Goal: Task Accomplishment & Management: Manage account settings

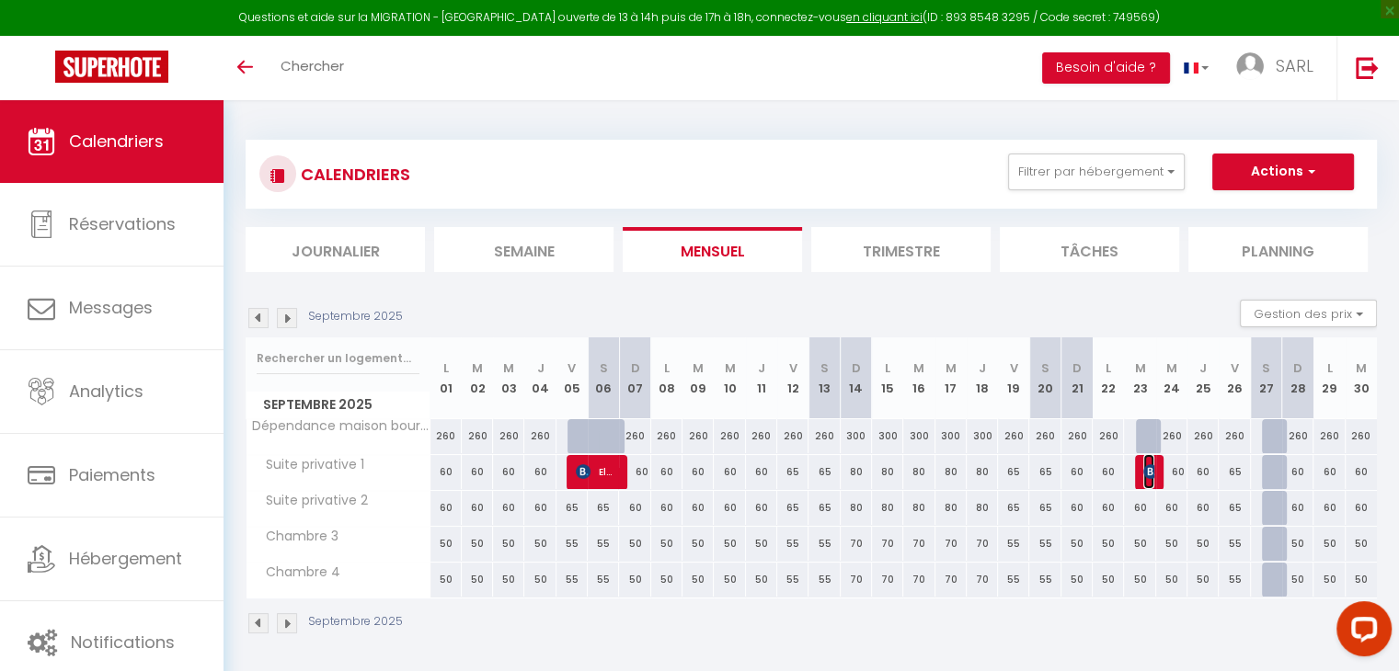
click at [1148, 473] on img at bounding box center [1150, 471] width 15 height 15
select select "OK"
select select "KO"
select select "1"
select select "0"
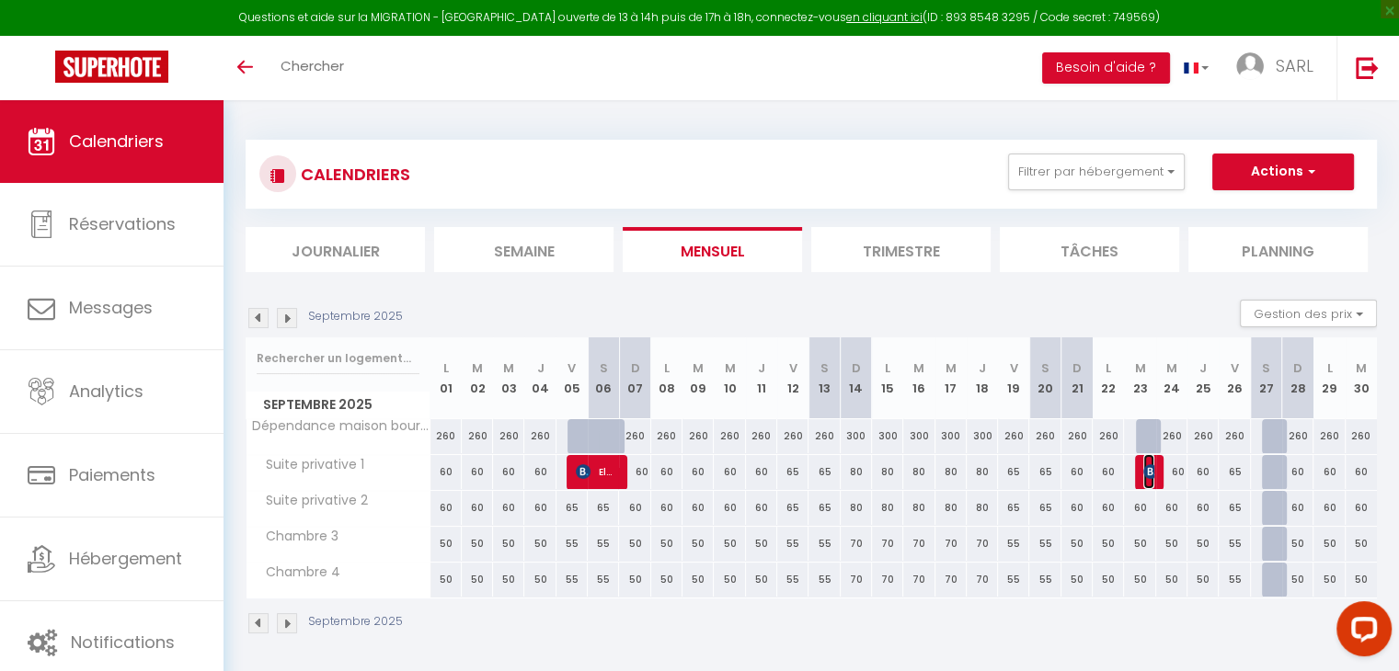
select select "1"
select select
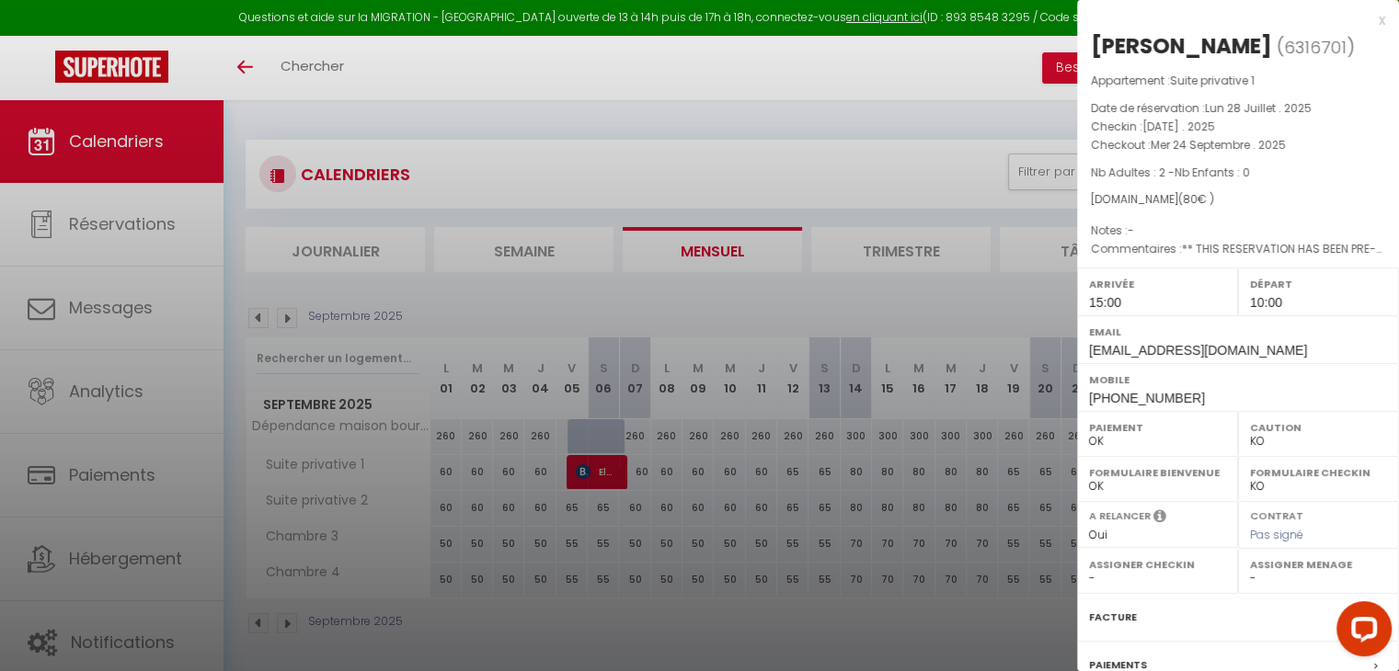
click at [867, 615] on div at bounding box center [699, 335] width 1399 height 671
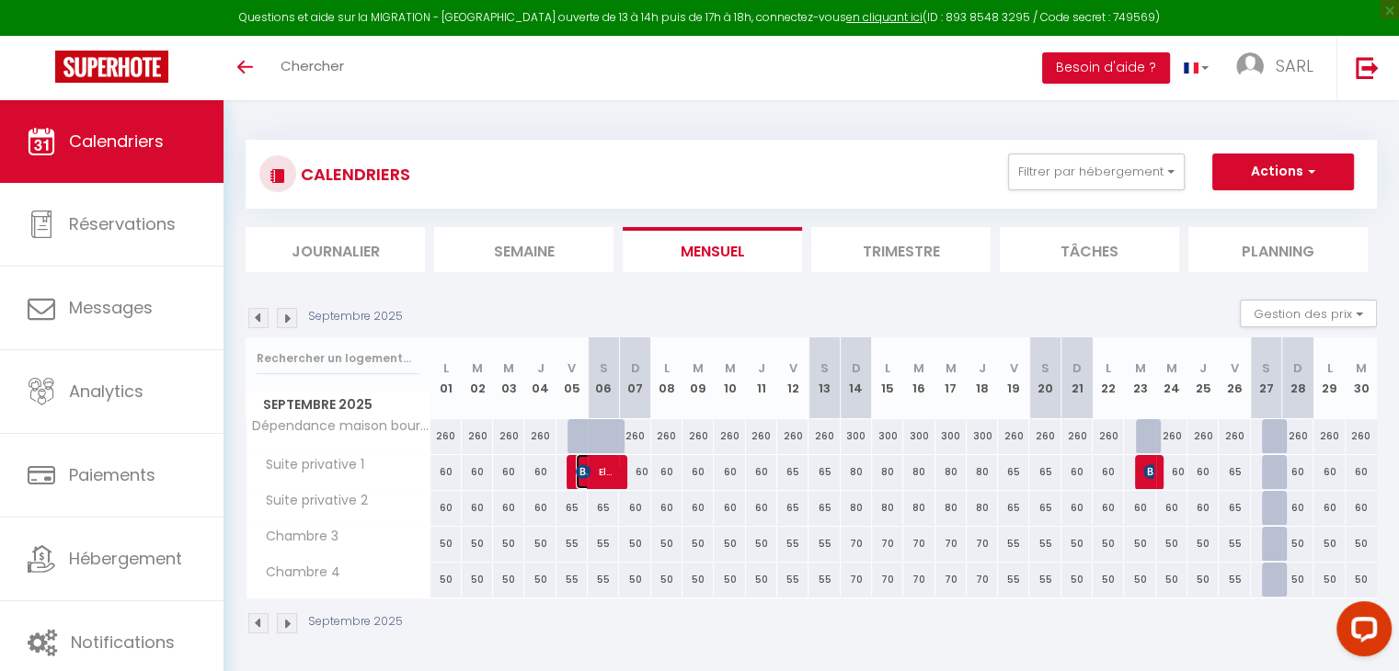
click at [611, 475] on span "Elmar zur Bonsen" at bounding box center [596, 471] width 41 height 35
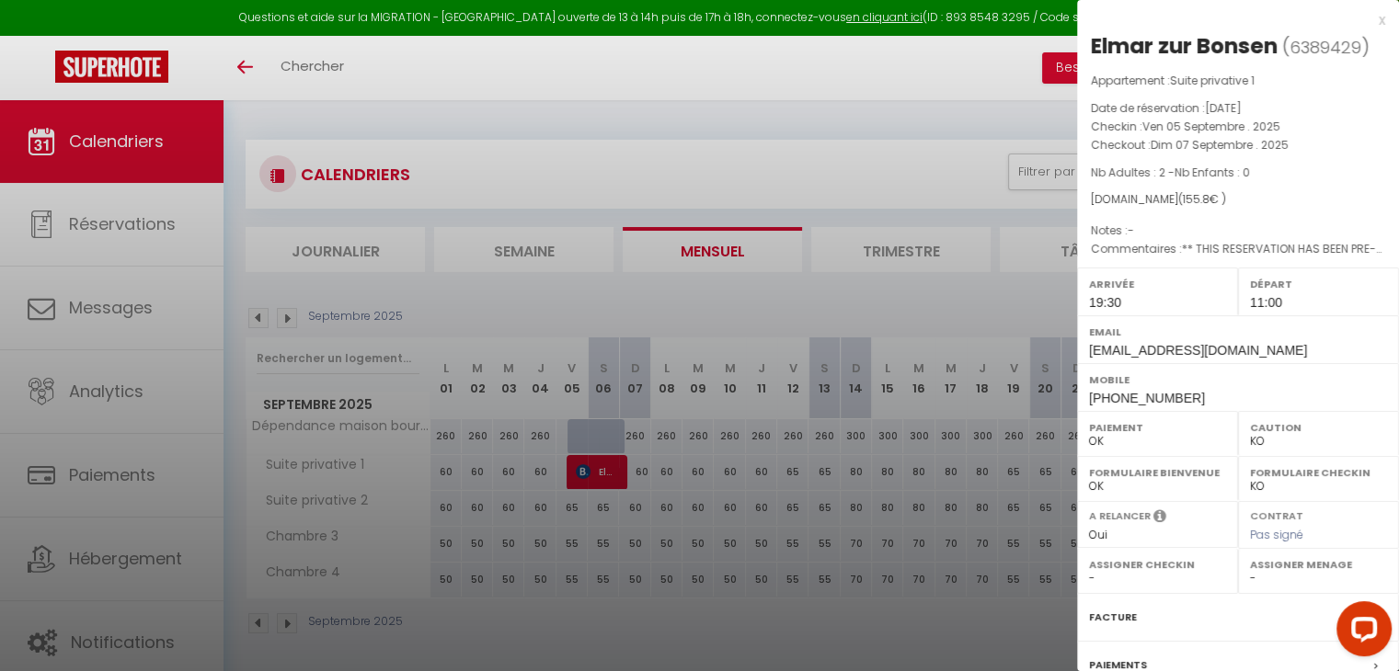
click at [610, 646] on div at bounding box center [699, 335] width 1399 height 671
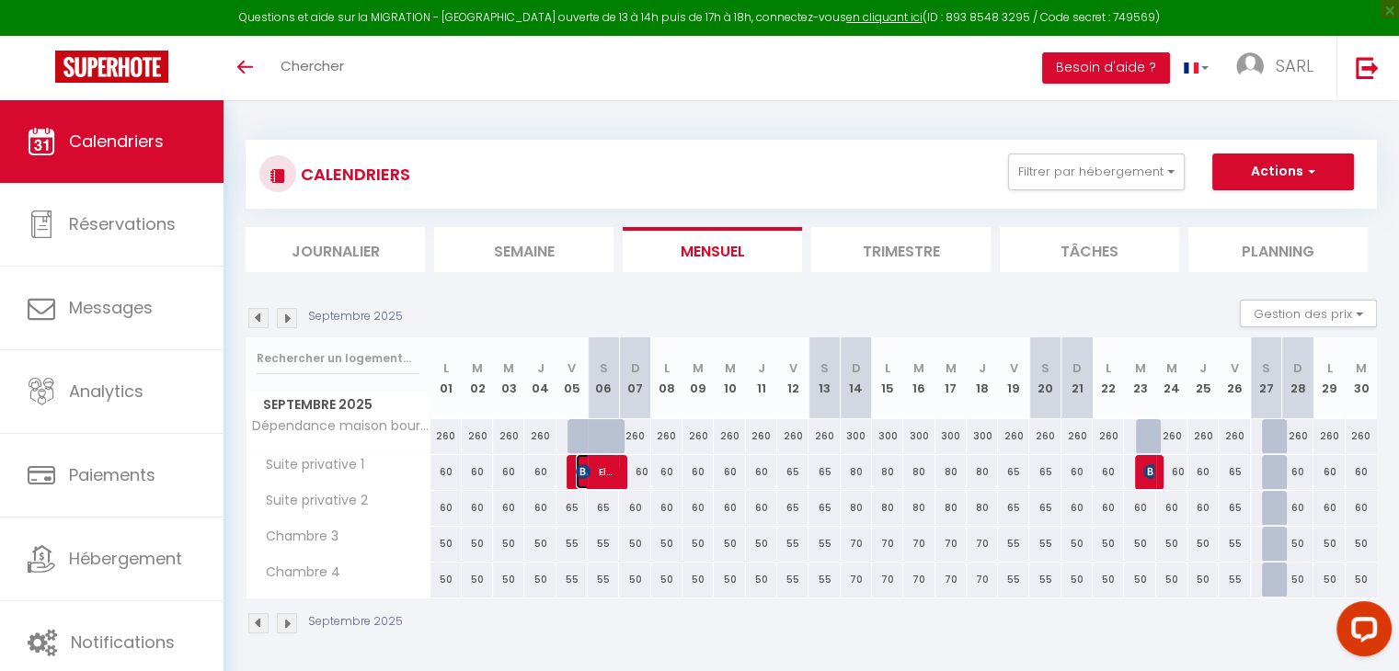
click at [588, 464] on img at bounding box center [583, 471] width 15 height 15
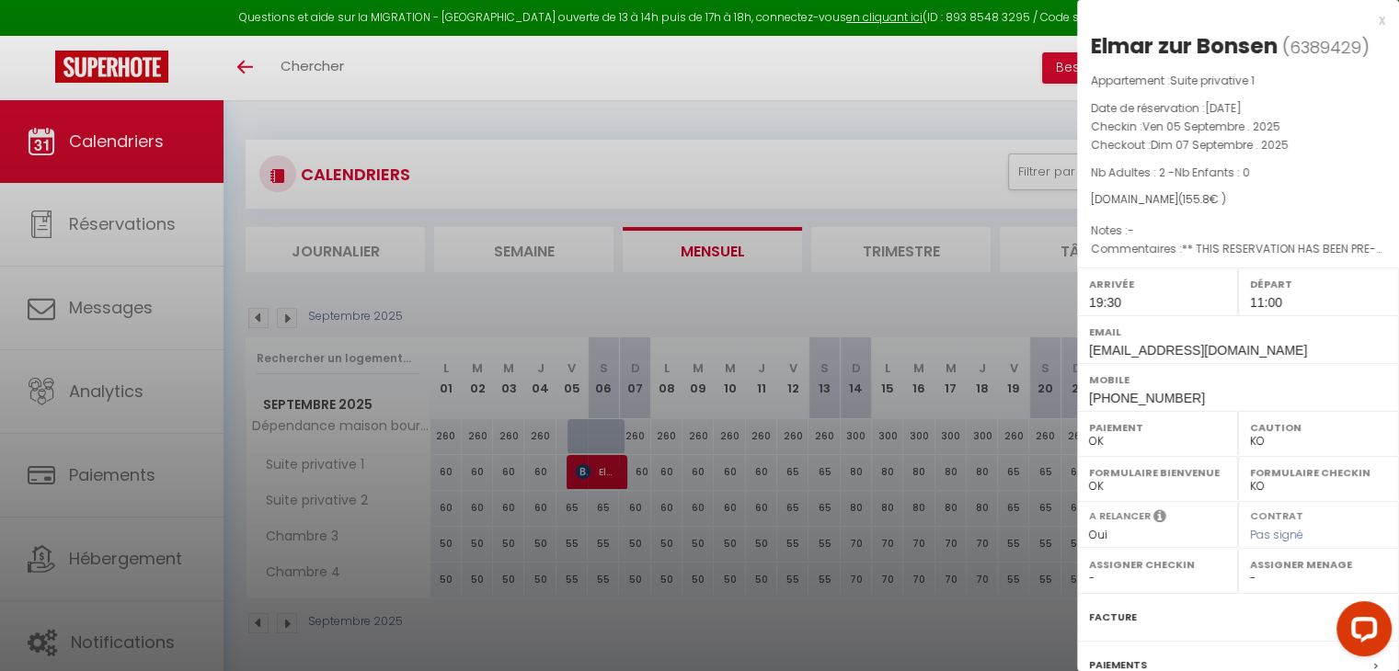
click at [570, 626] on div at bounding box center [699, 335] width 1399 height 671
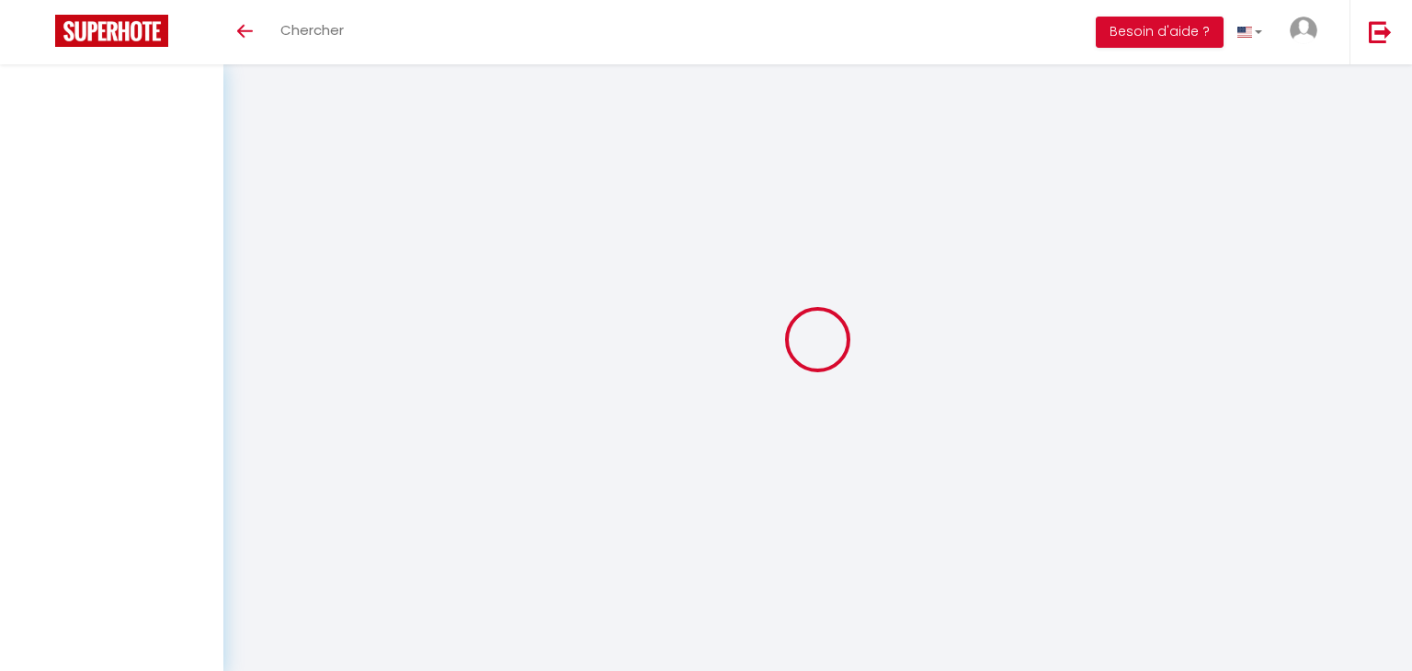
select select
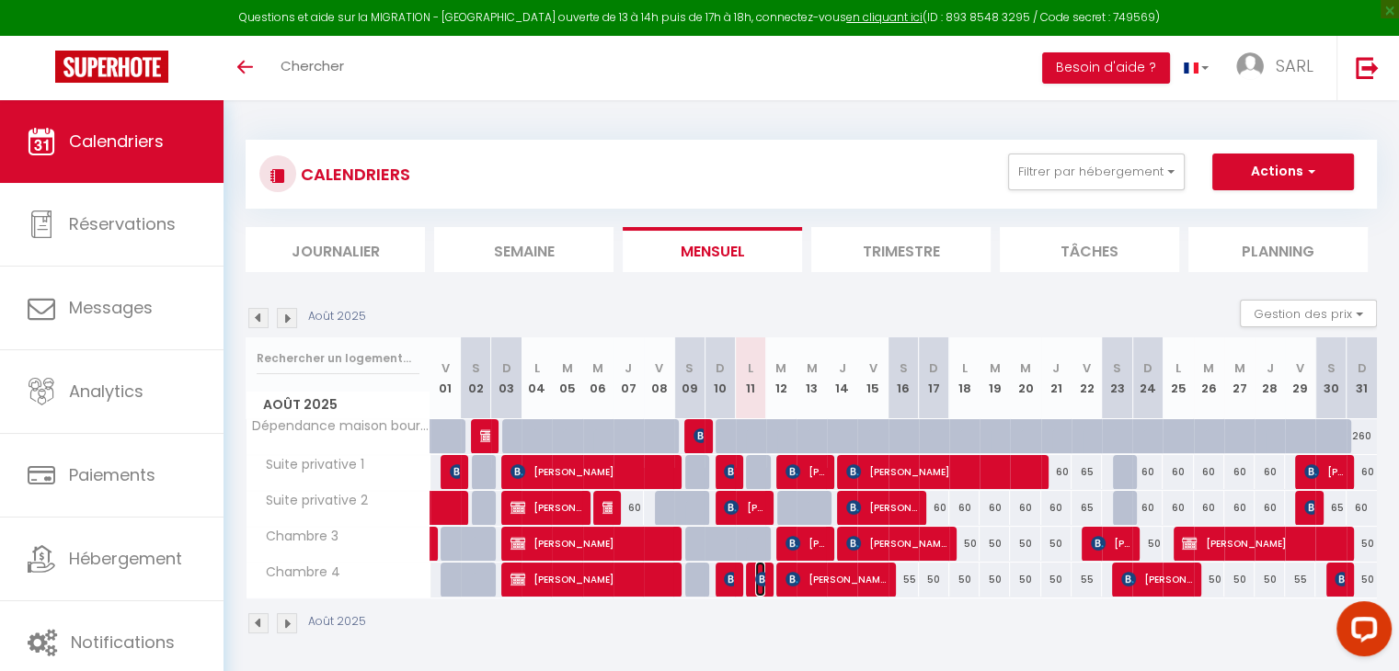
click at [756, 579] on img at bounding box center [762, 579] width 15 height 15
select select "OK"
select select "KO"
select select "1"
select select "0"
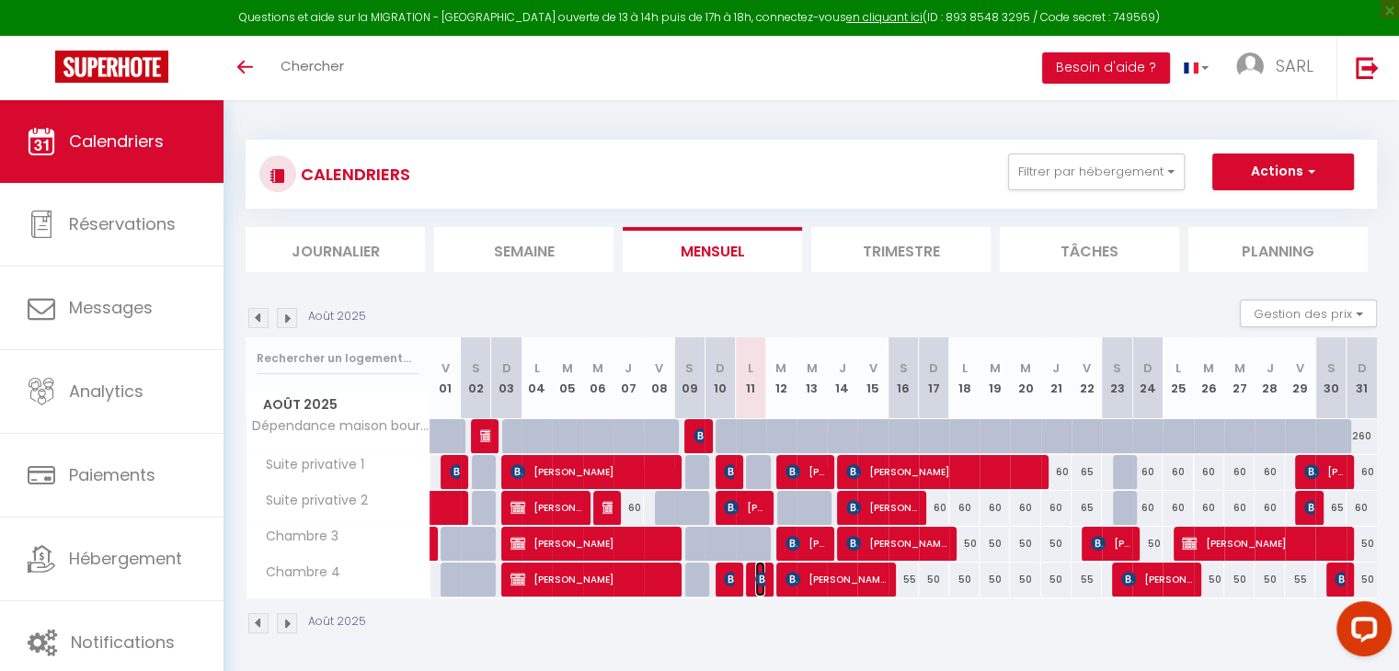
select select "1"
select select
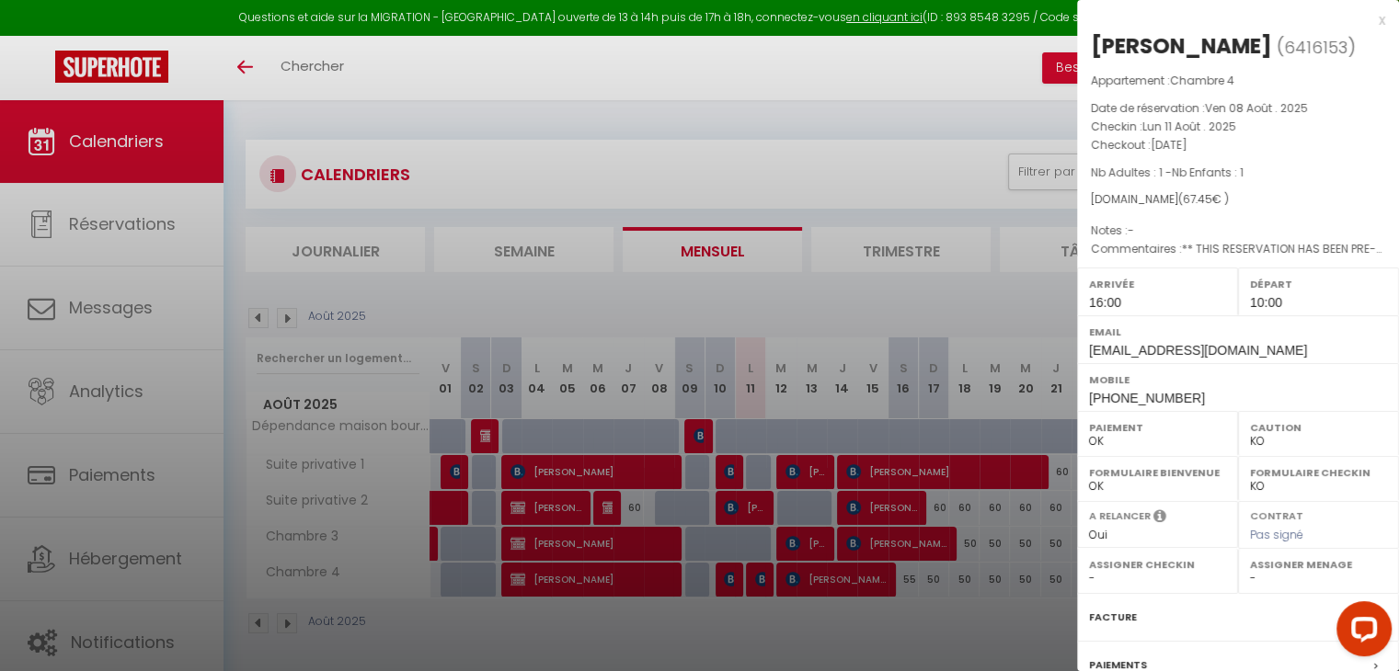
click at [763, 628] on div at bounding box center [699, 335] width 1399 height 671
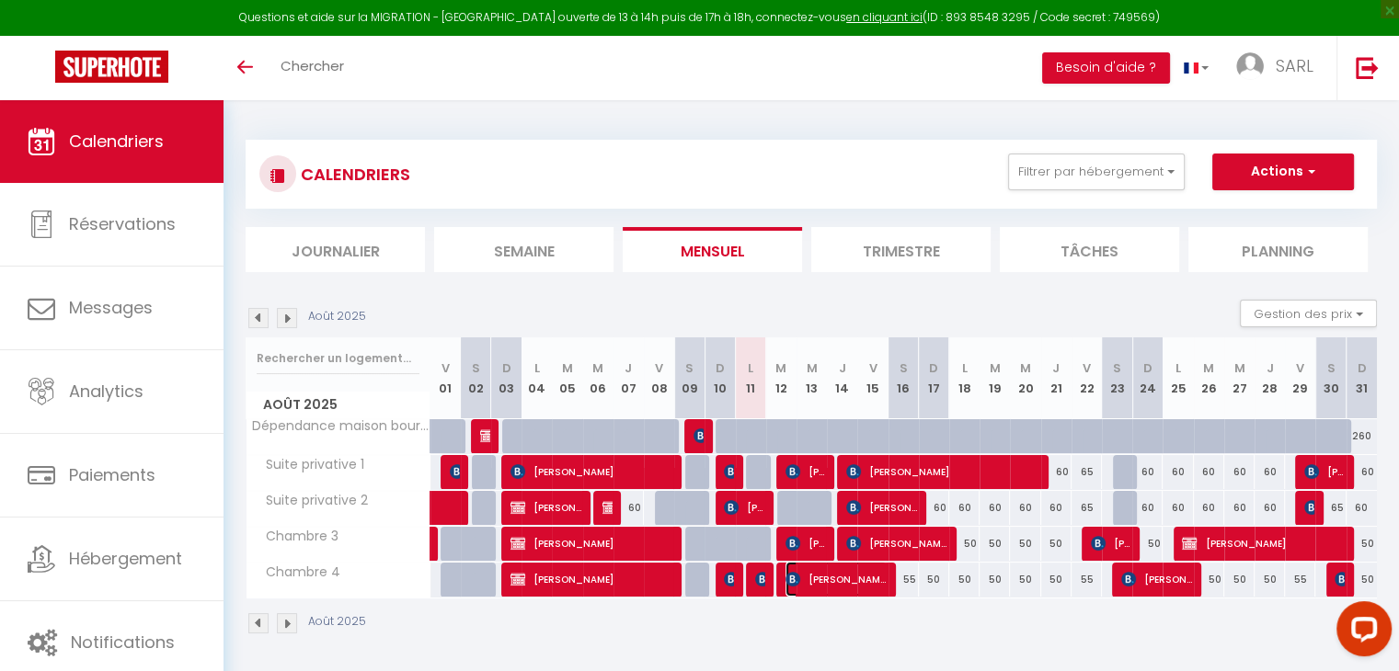
click at [806, 581] on span "[PERSON_NAME]" at bounding box center [835, 579] width 101 height 35
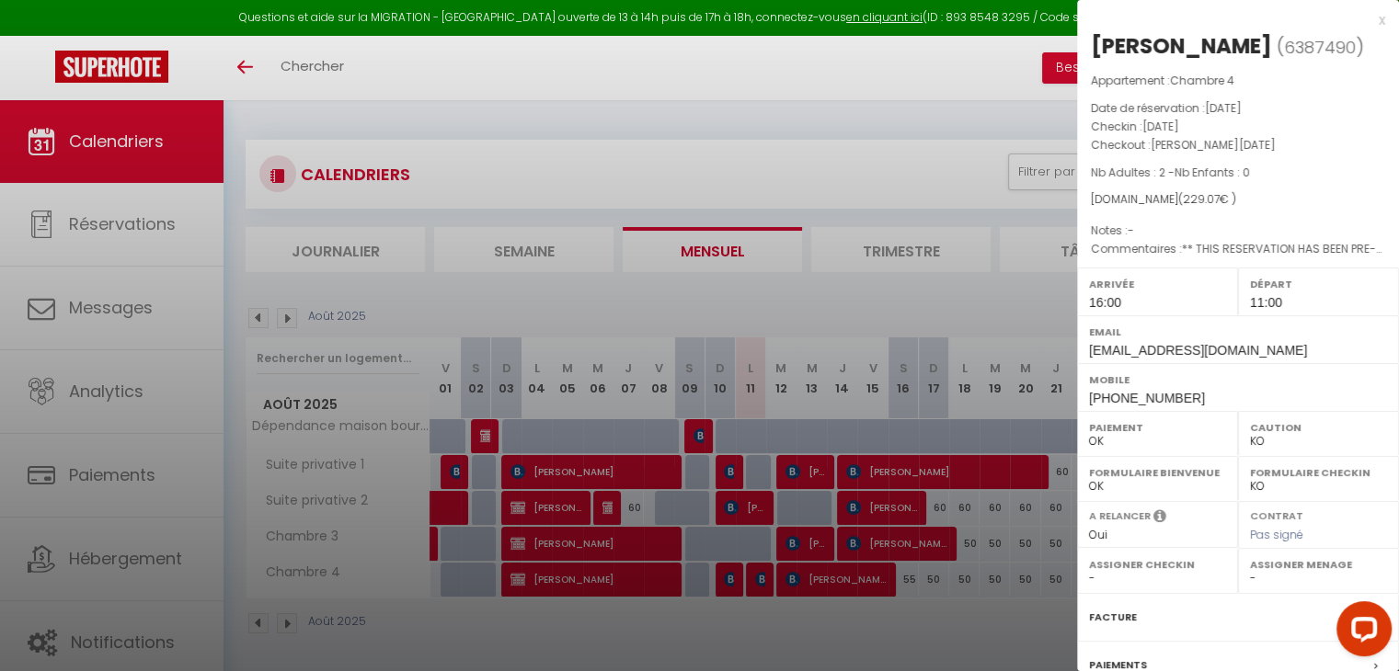
click at [806, 593] on div at bounding box center [699, 335] width 1399 height 671
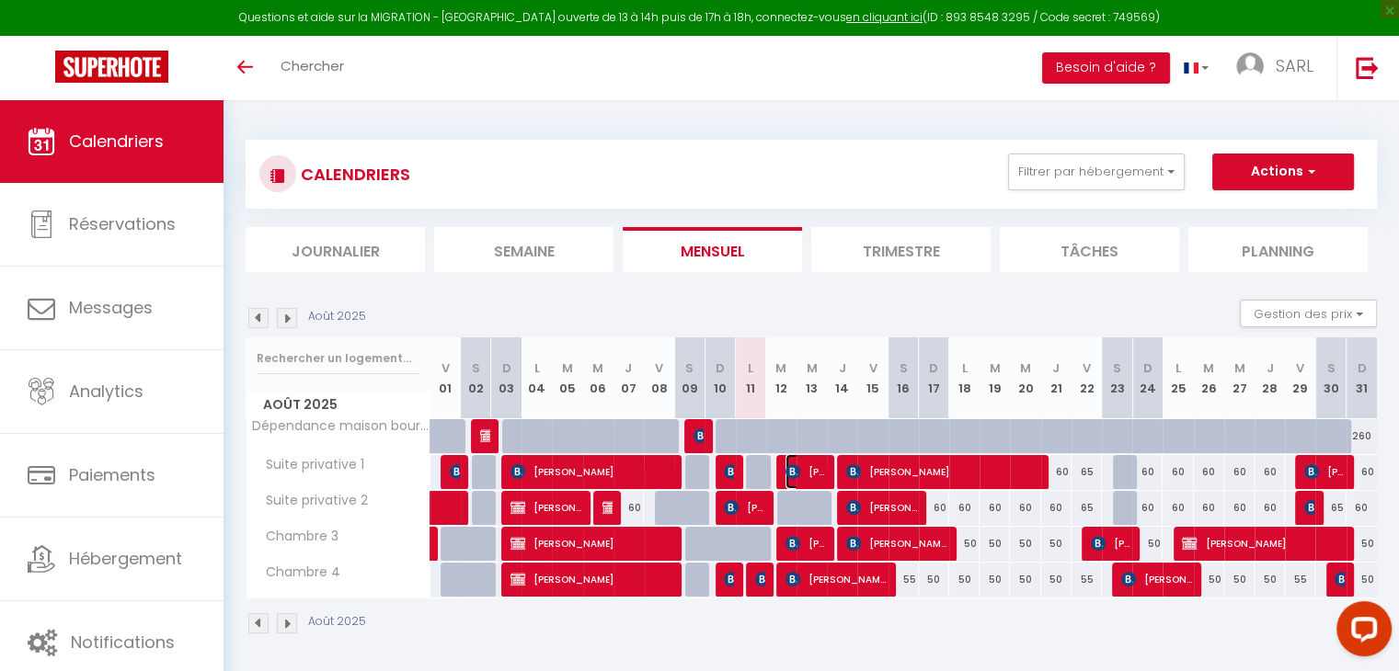
click at [796, 472] on img at bounding box center [792, 471] width 15 height 15
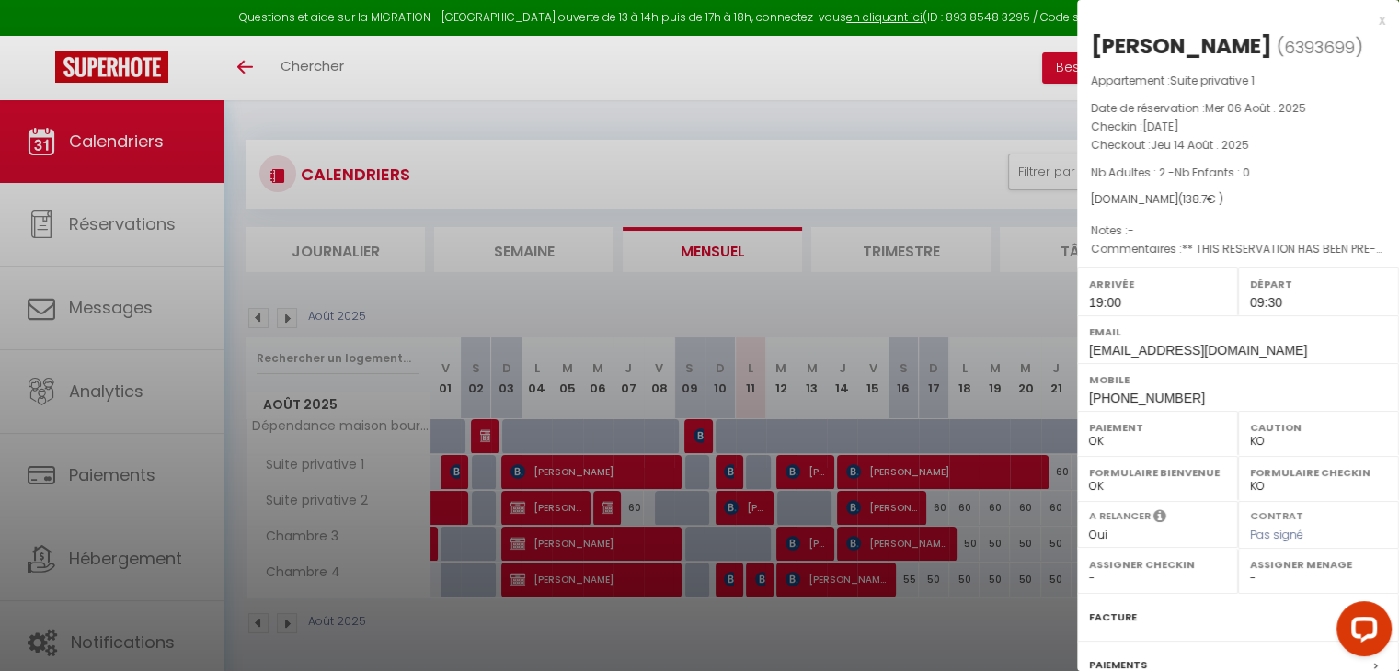
click at [754, 622] on div at bounding box center [699, 335] width 1399 height 671
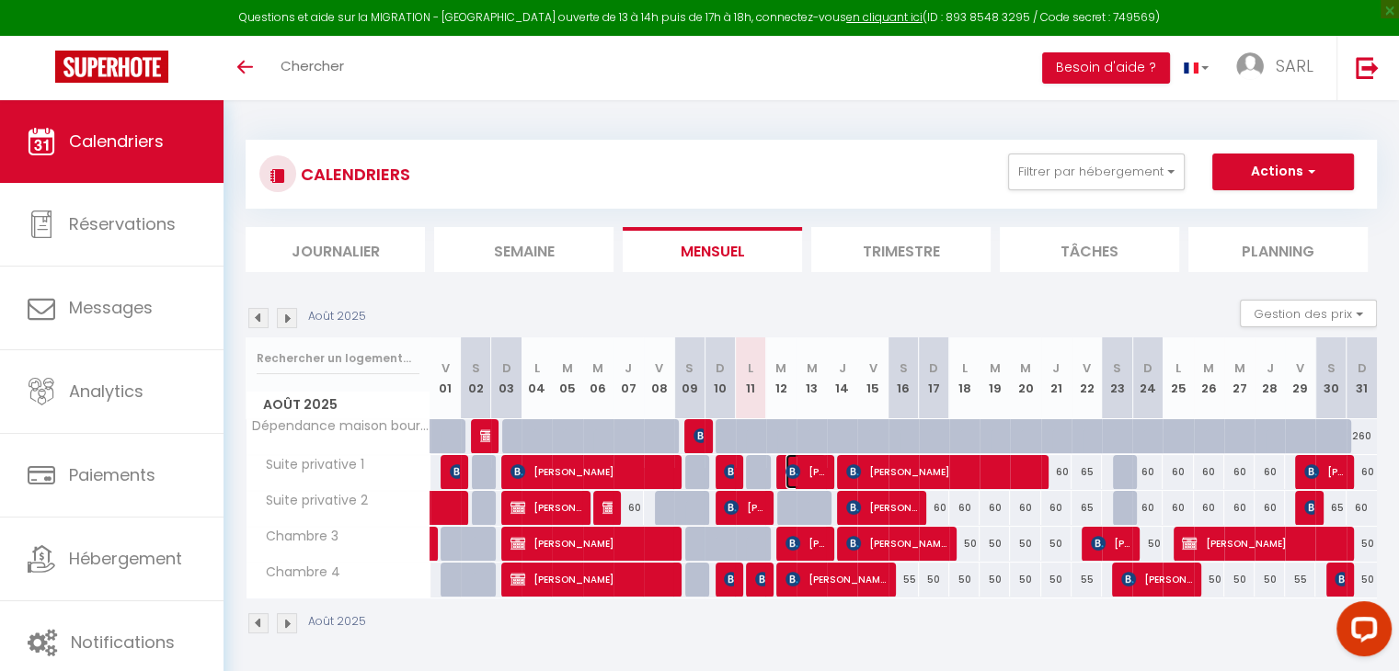
click at [821, 472] on span "[PERSON_NAME]" at bounding box center [805, 471] width 40 height 35
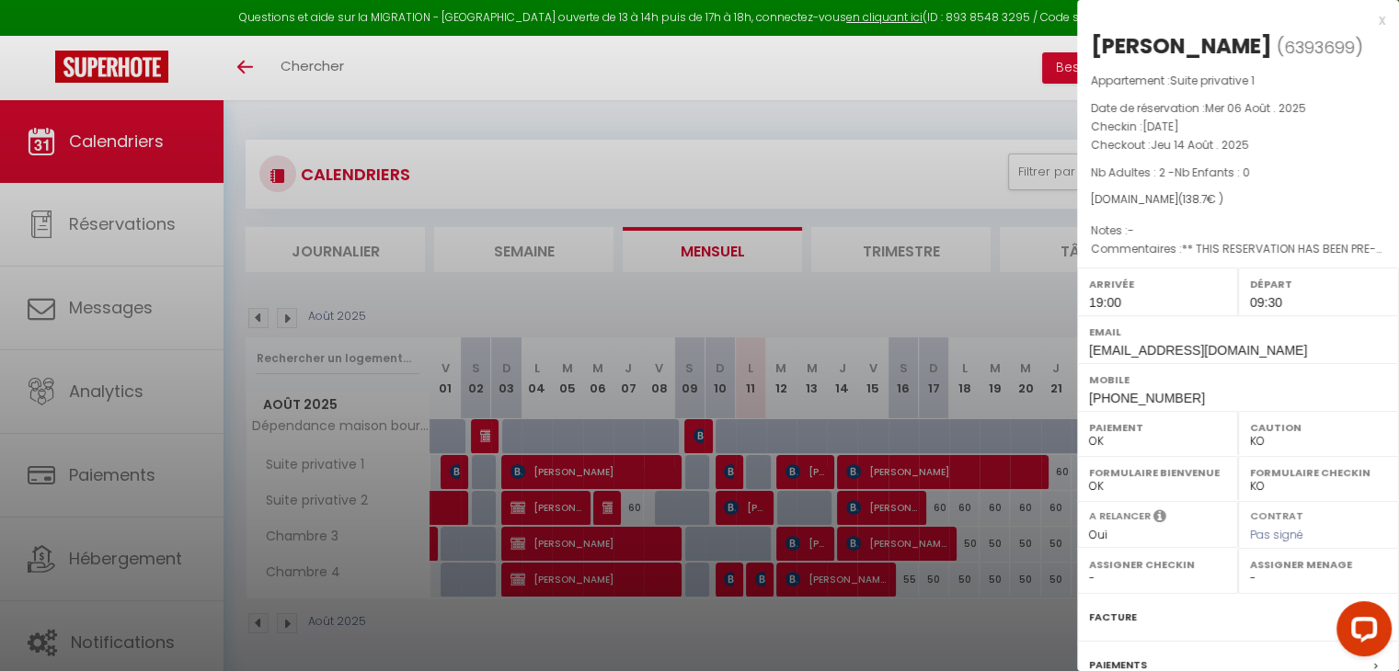
click at [863, 645] on div at bounding box center [699, 335] width 1399 height 671
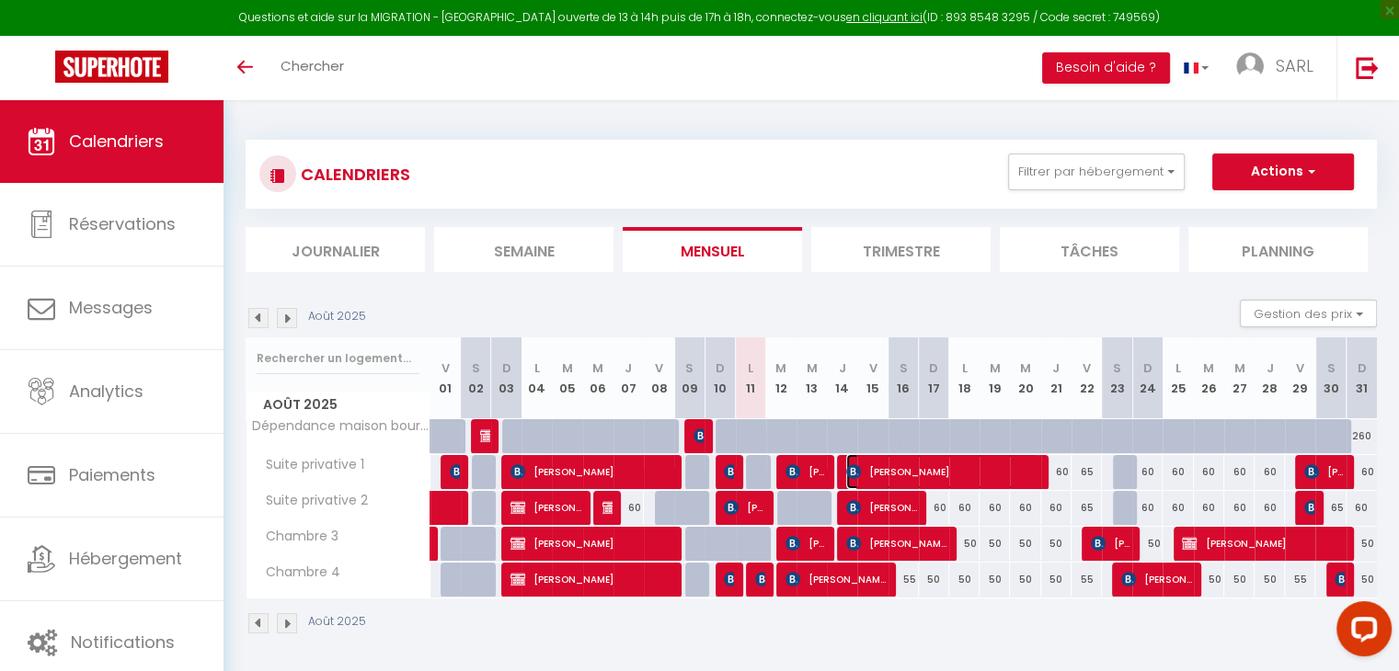
click at [879, 474] on span "[PERSON_NAME]" at bounding box center [942, 471] width 192 height 35
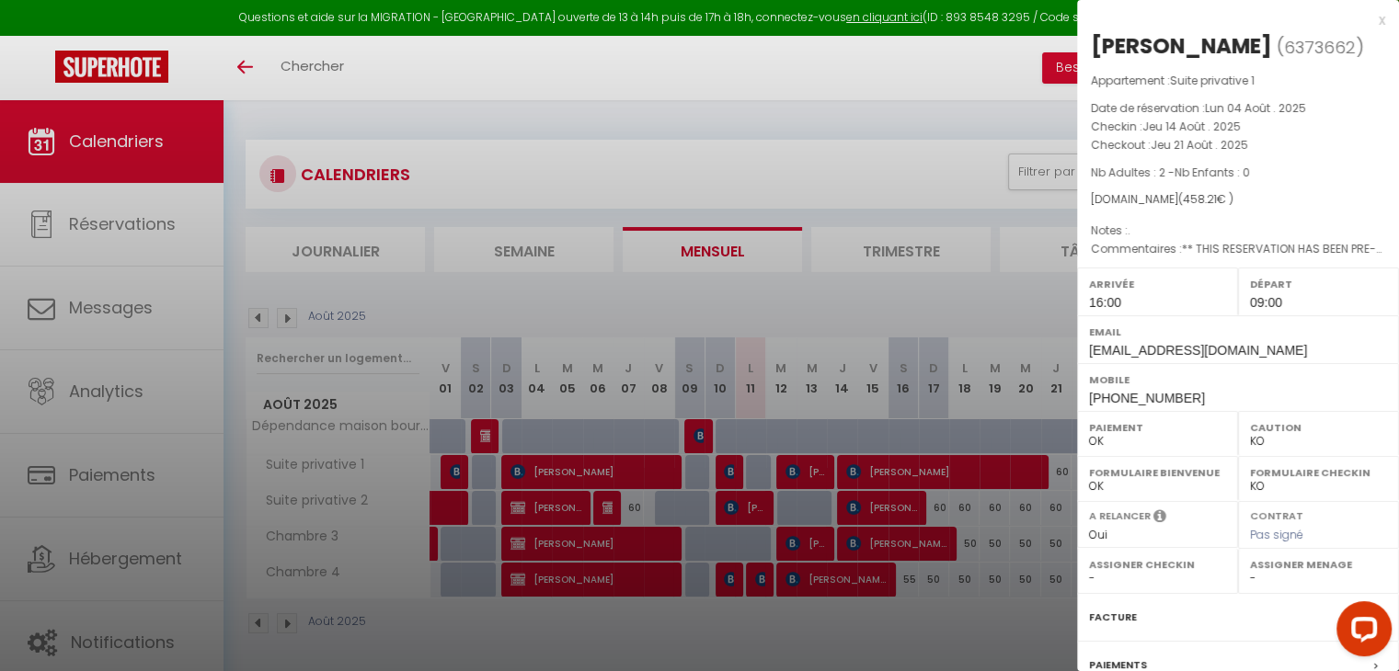
click at [875, 628] on div at bounding box center [699, 335] width 1399 height 671
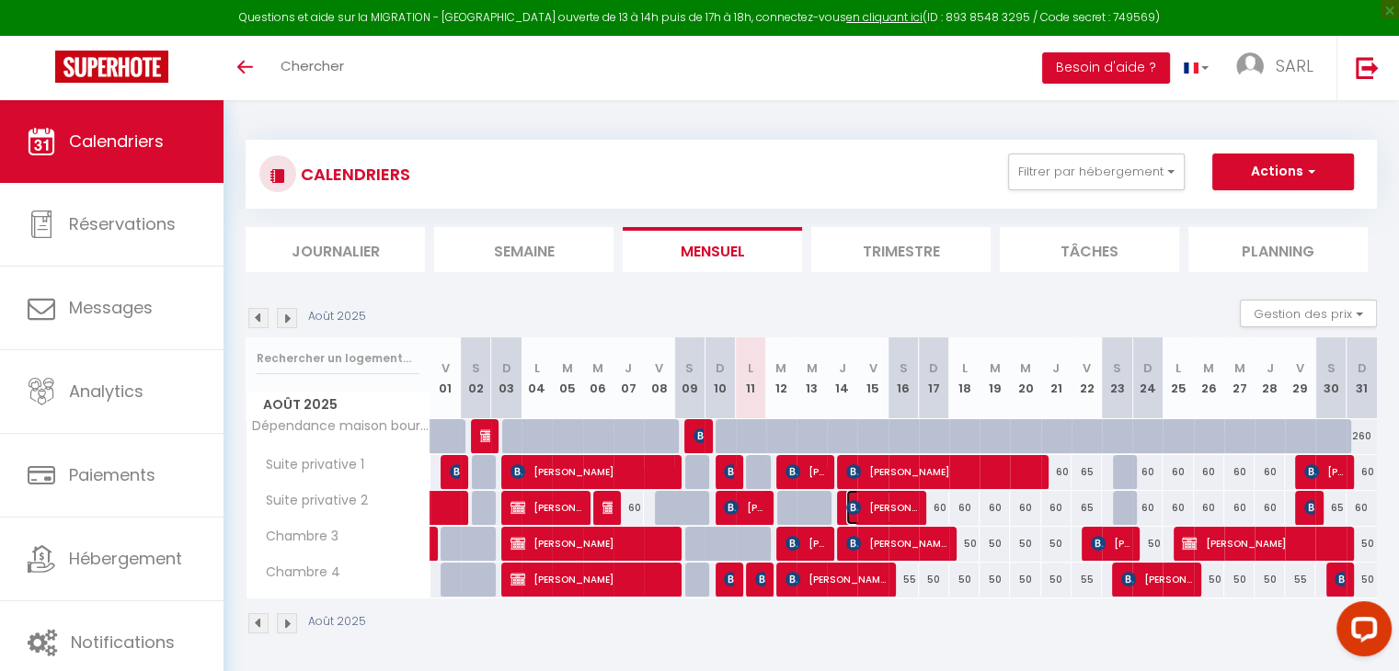
click at [871, 507] on span "[PERSON_NAME]" at bounding box center [881, 507] width 71 height 35
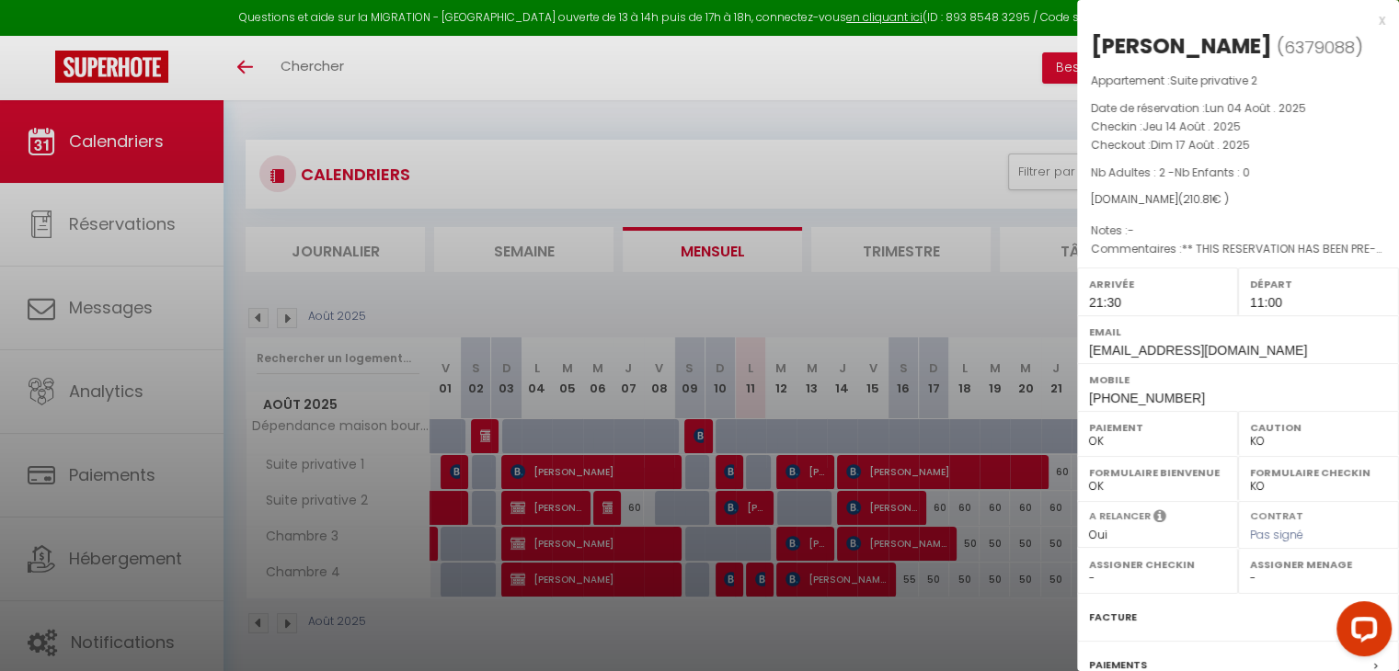
click at [880, 626] on div at bounding box center [699, 335] width 1399 height 671
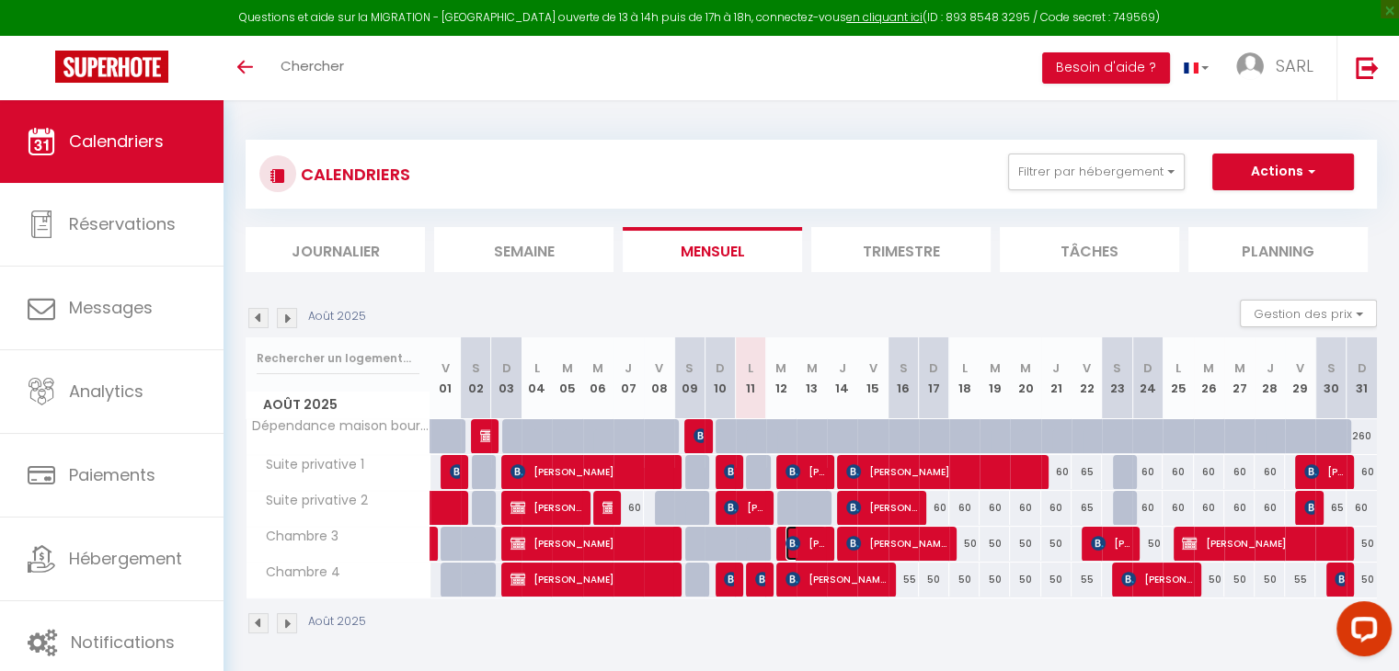
click at [806, 545] on span "[PERSON_NAME]" at bounding box center [805, 543] width 40 height 35
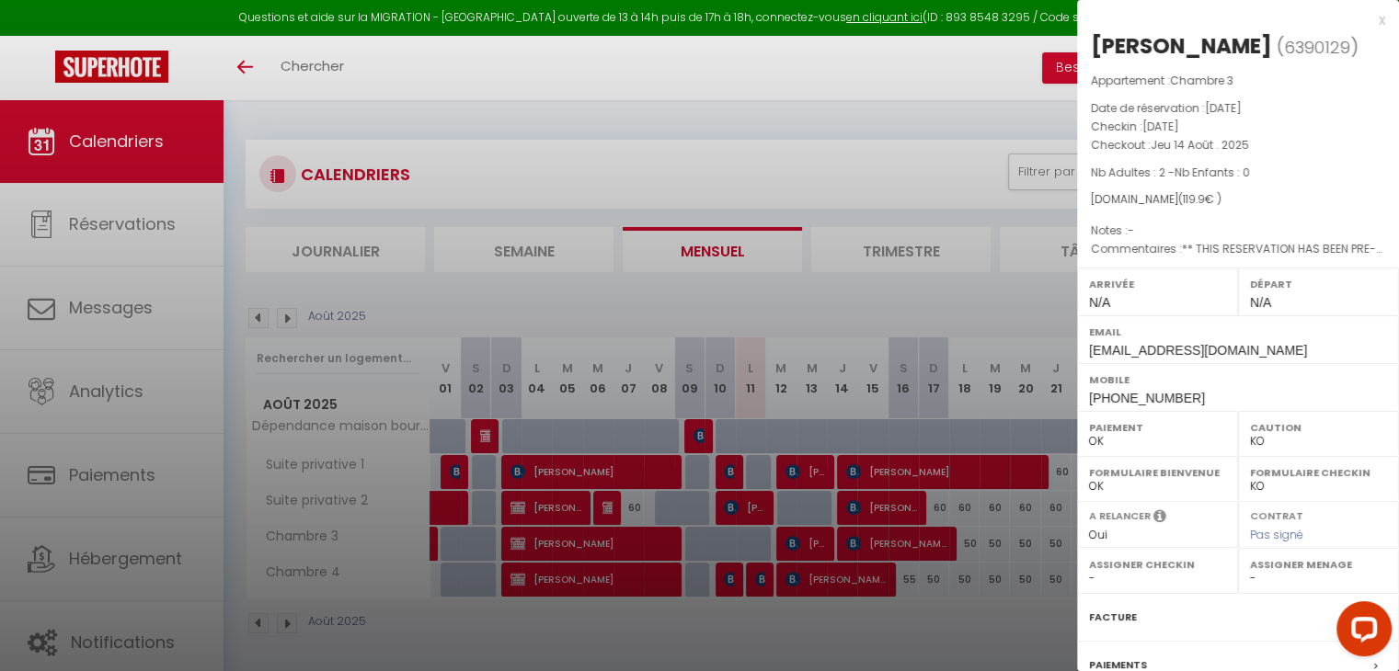
click at [819, 626] on div at bounding box center [699, 335] width 1399 height 671
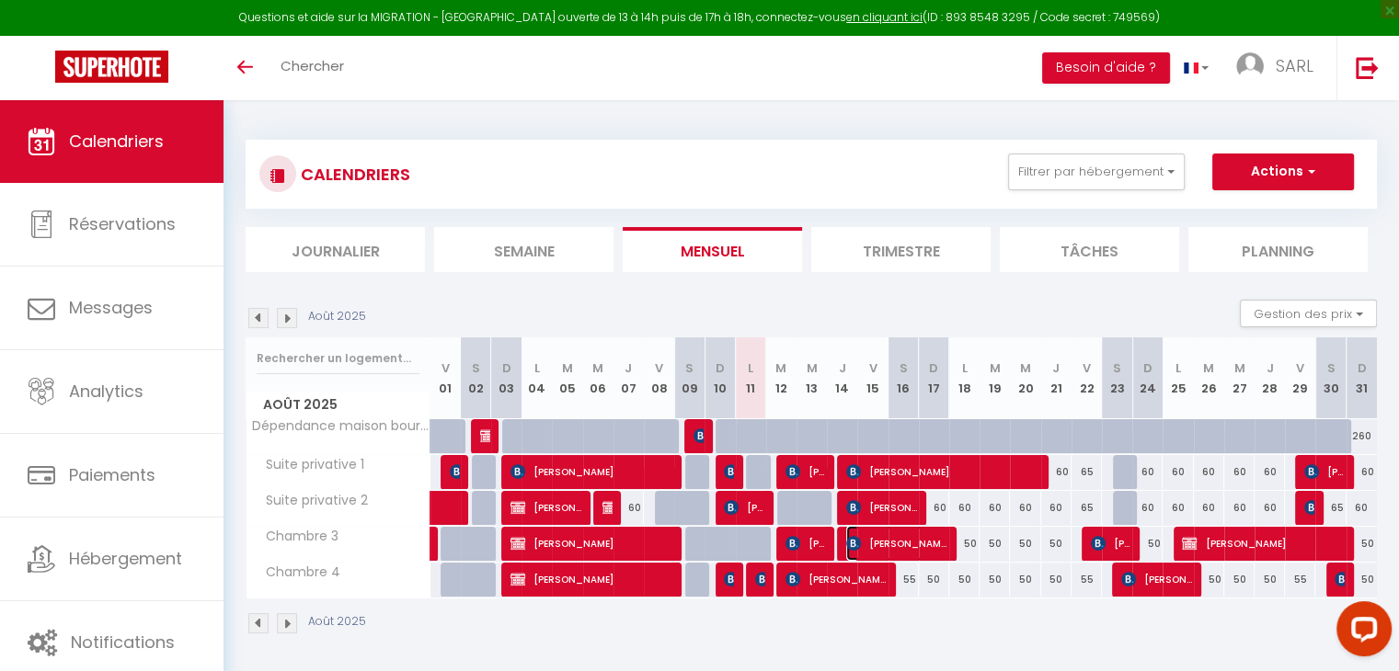
click at [866, 542] on span "[PERSON_NAME]" at bounding box center [896, 543] width 101 height 35
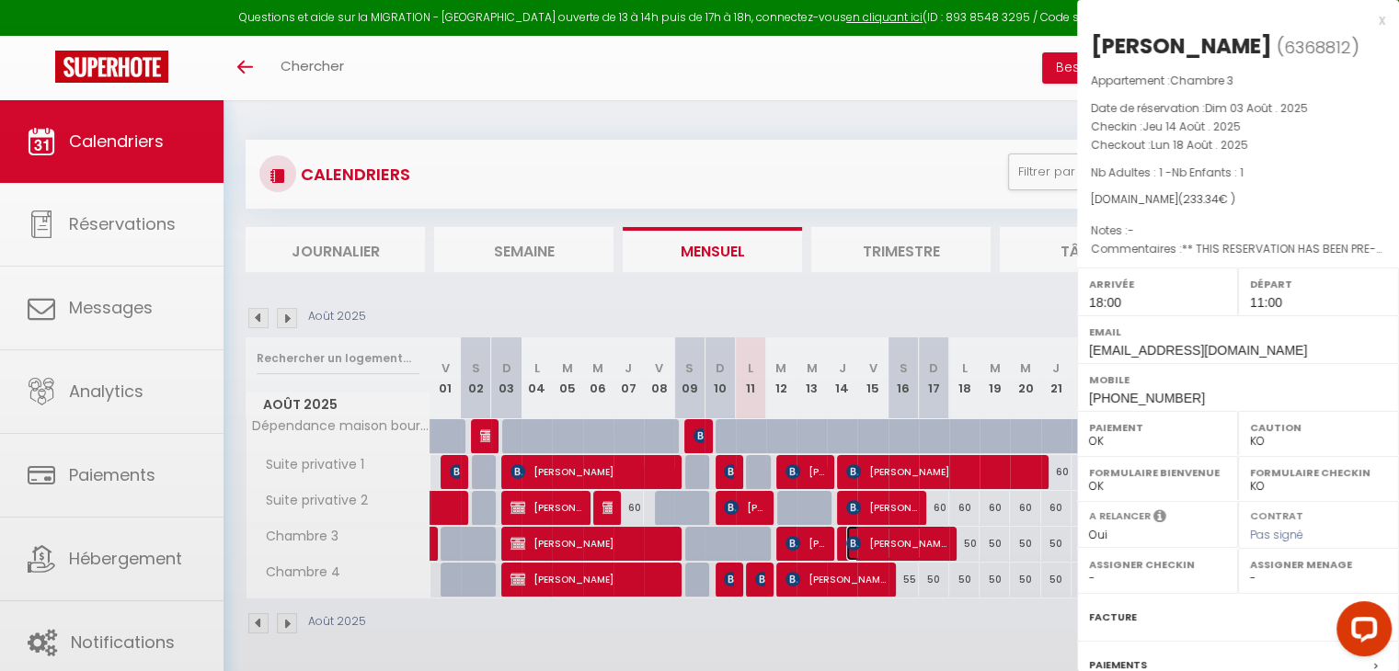
select select "1"
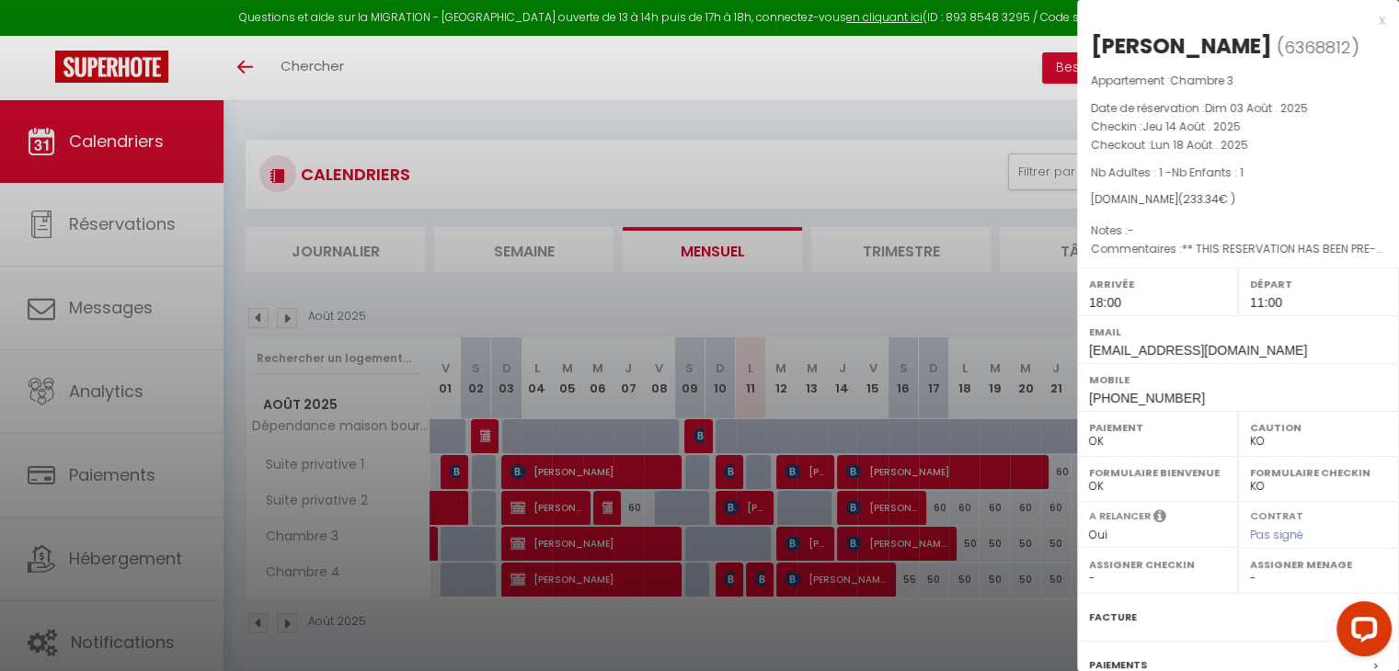
click at [862, 611] on div at bounding box center [699, 335] width 1399 height 671
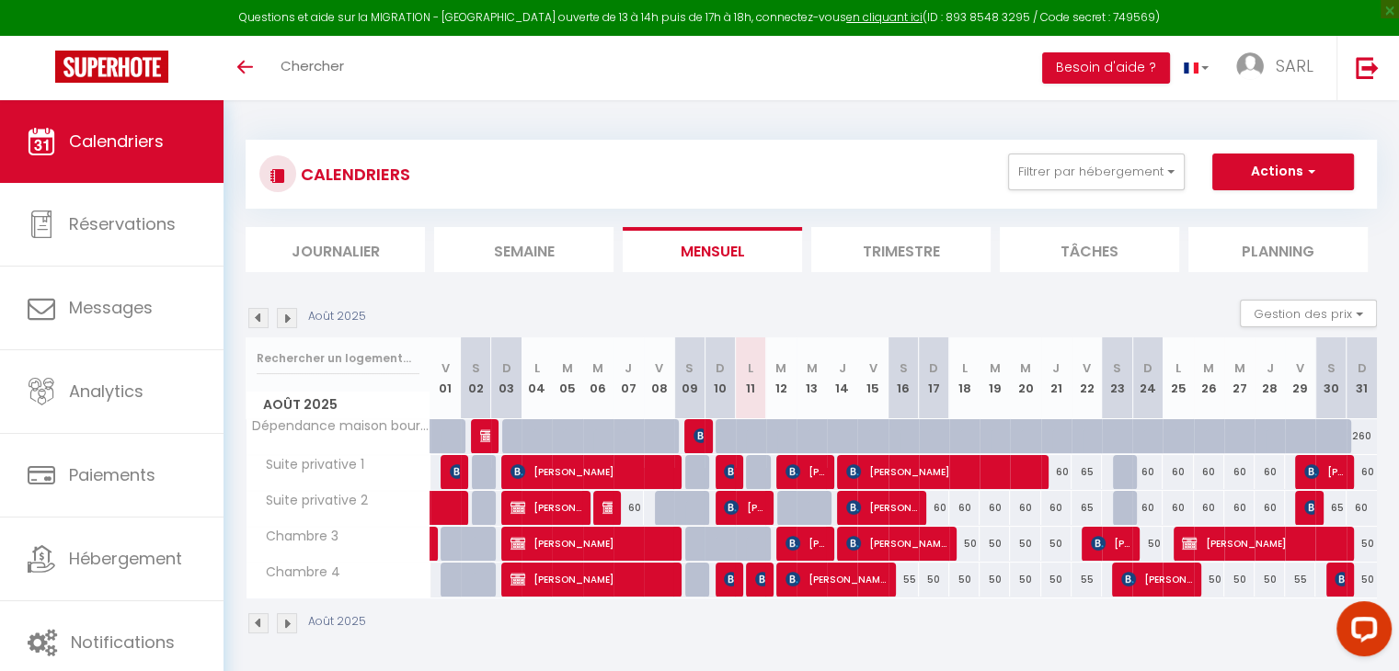
click at [281, 621] on img at bounding box center [287, 623] width 20 height 20
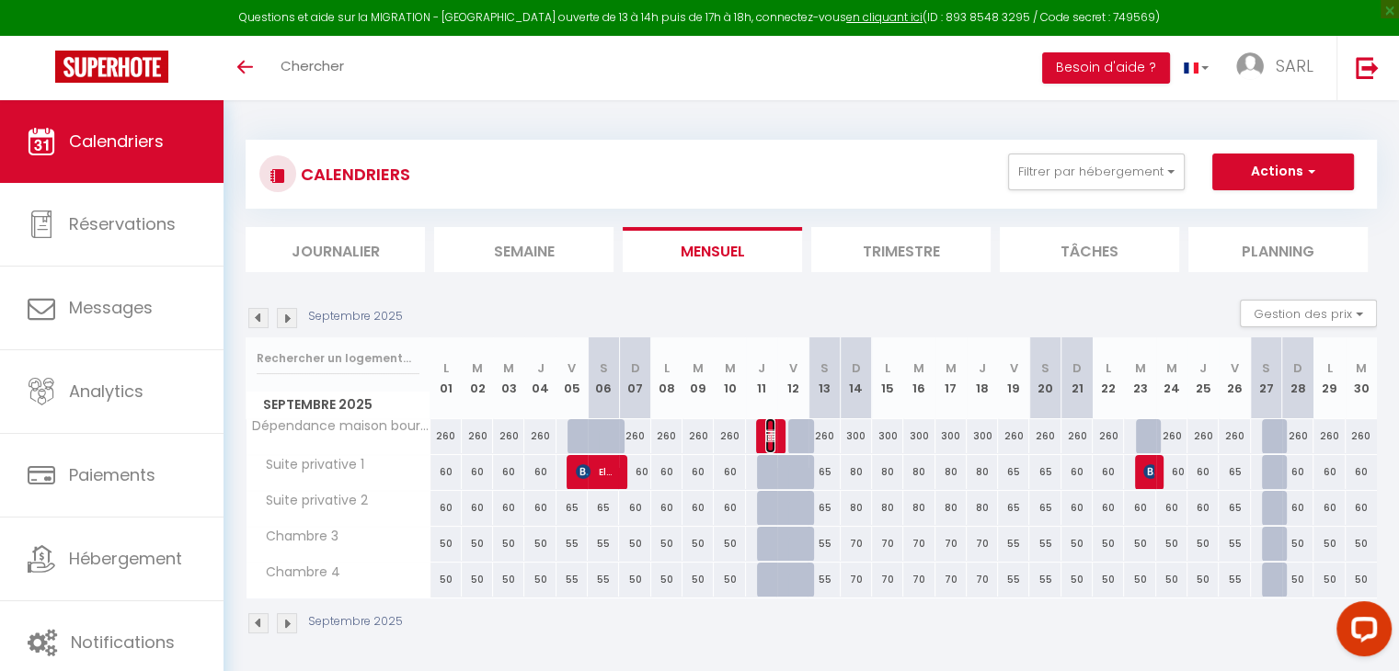
click at [771, 433] on img at bounding box center [772, 436] width 15 height 15
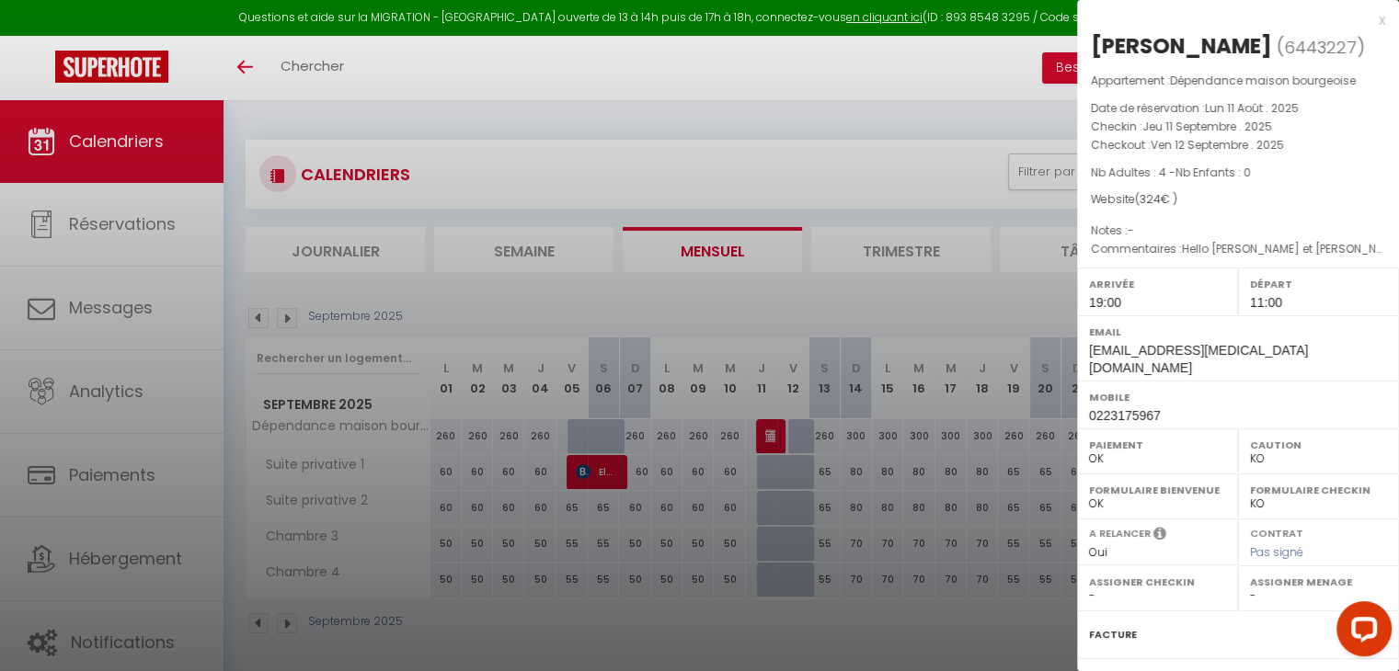
click at [777, 634] on div at bounding box center [699, 335] width 1399 height 671
